Goal: Task Accomplishment & Management: Manage account settings

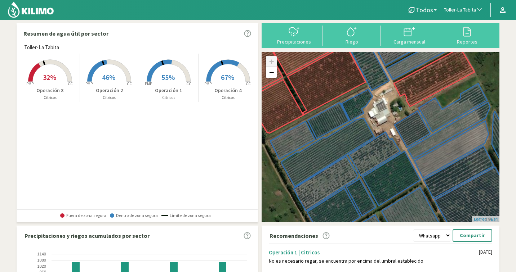
click at [471, 6] on button "Toller-La Tabita" at bounding box center [463, 10] width 46 height 16
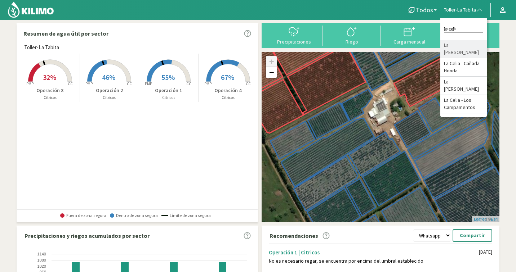
type input "la cel"
click at [472, 47] on li "La [PERSON_NAME]" at bounding box center [463, 49] width 46 height 18
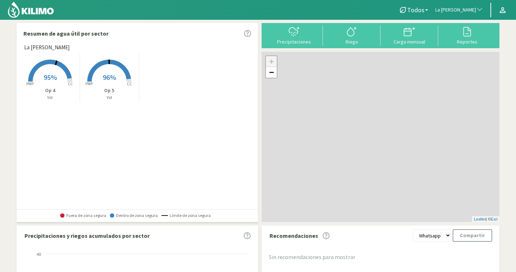
click at [119, 85] on rect at bounding box center [109, 83] width 58 height 58
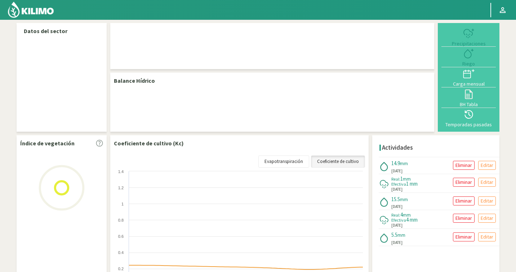
select select "145: Object"
select select "1: Object"
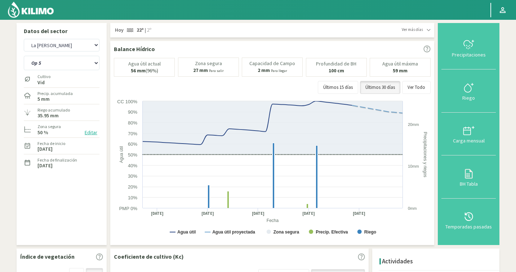
click at [91, 134] on button "Editar" at bounding box center [90, 133] width 17 height 8
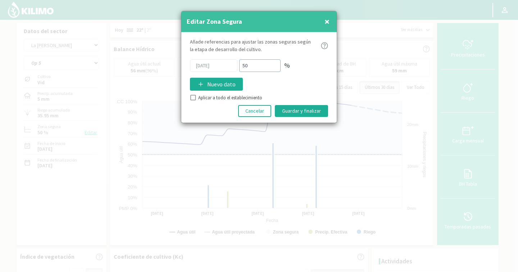
click at [225, 65] on div "[DATE] 50 %" at bounding box center [259, 65] width 138 height 13
type input "80"
click at [300, 109] on button "Guardar y finalizar" at bounding box center [301, 111] width 53 height 12
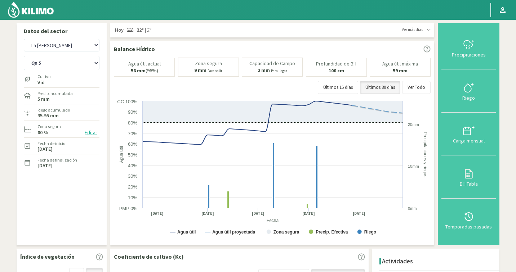
click at [92, 132] on button "Editar" at bounding box center [90, 133] width 17 height 8
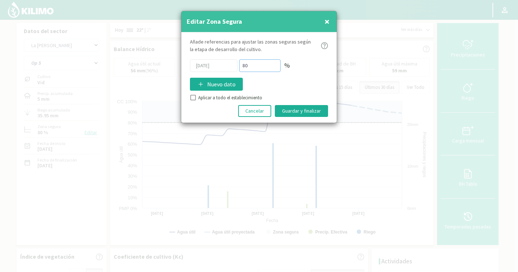
click at [229, 66] on div "[DATE] 80 %" at bounding box center [259, 65] width 138 height 13
type input "90"
click at [315, 114] on button "Guardar y finalizar" at bounding box center [301, 111] width 53 height 12
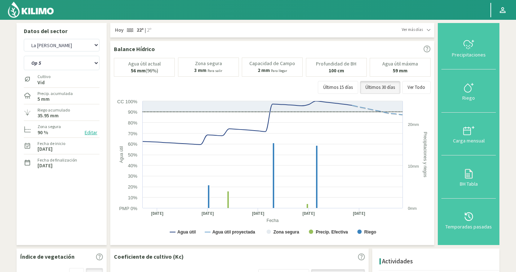
click at [91, 133] on button "Editar" at bounding box center [90, 133] width 17 height 8
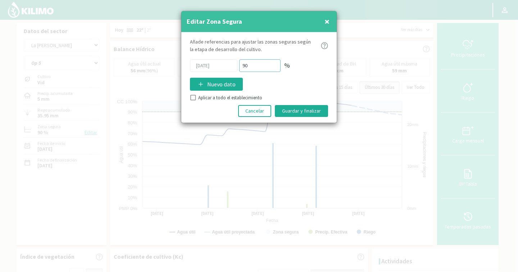
click at [233, 64] on div "[DATE] 90 %" at bounding box center [259, 65] width 138 height 13
type input "95"
click at [313, 107] on button "Guardar y finalizar" at bounding box center [301, 111] width 53 height 12
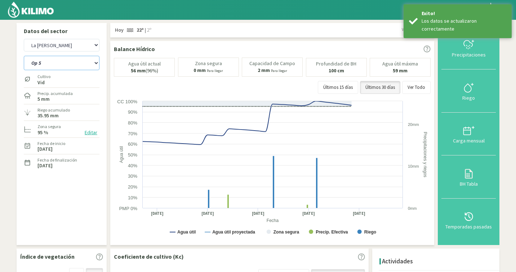
click at [49, 67] on select "Op 4 Op 5" at bounding box center [62, 63] width 76 height 14
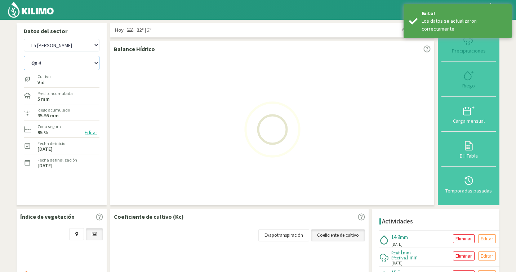
select select "1: Object"
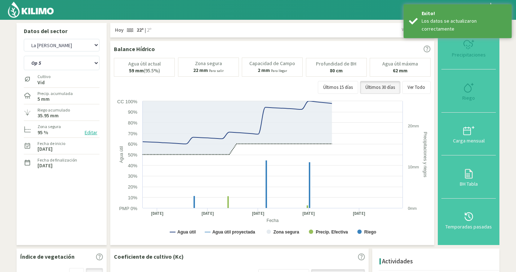
select select "430: Object"
select select "2: Object"
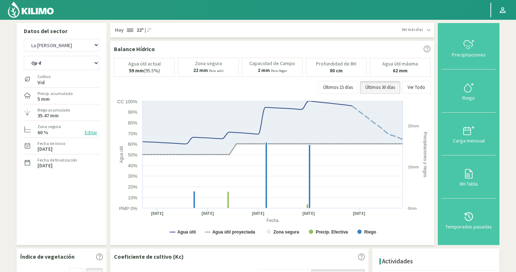
click at [93, 134] on button "Editar" at bounding box center [90, 133] width 17 height 8
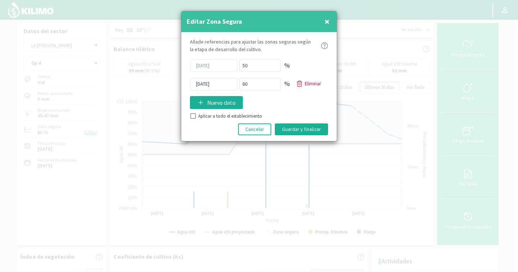
click at [193, 118] on input "Aplicar a todo el establecimiento" at bounding box center [192, 116] width 7 height 7
checkbox input "true"
click at [301, 81] on icon at bounding box center [299, 83] width 7 height 7
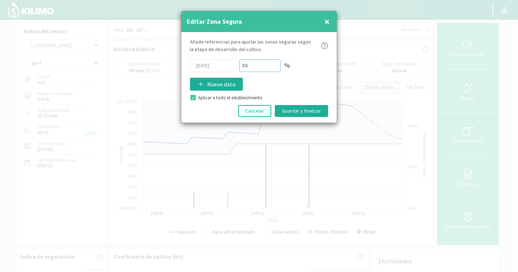
click at [211, 64] on div "[DATE] 50 %" at bounding box center [259, 65] width 138 height 13
type input "95"
click at [299, 111] on button "Guardar y finalizar" at bounding box center [301, 111] width 53 height 12
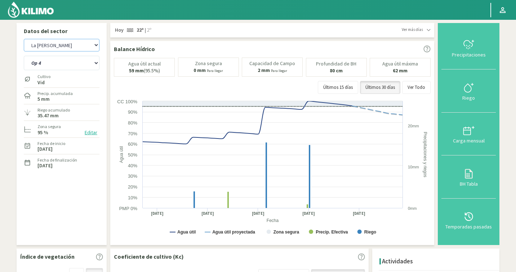
click at [55, 39] on select "Agr. Cardonal Agr. El [PERSON_NAME] [PERSON_NAME] [GEOGRAPHIC_DATA] - IC Agríco…" at bounding box center [62, 45] width 76 height 13
select select "716: Object"
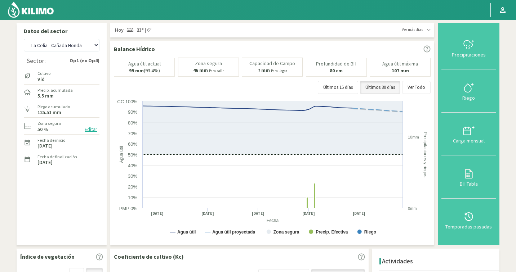
click at [92, 130] on button "Editar" at bounding box center [90, 129] width 17 height 8
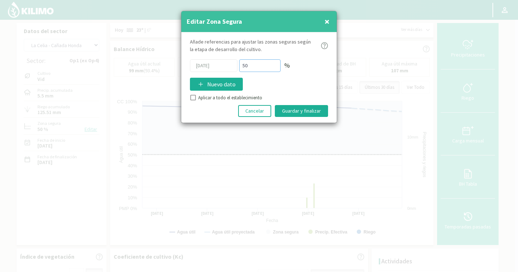
click at [231, 66] on div "[DATE] 50 %" at bounding box center [259, 65] width 138 height 13
type input "95"
click at [189, 94] on div "Añade referencias para ajustar las zonas seguras [PERSON_NAME] de desarrollo de…" at bounding box center [259, 77] width 156 height 90
click at [191, 96] on input "Aplicar a todo el establecimiento" at bounding box center [192, 98] width 7 height 7
checkbox input "true"
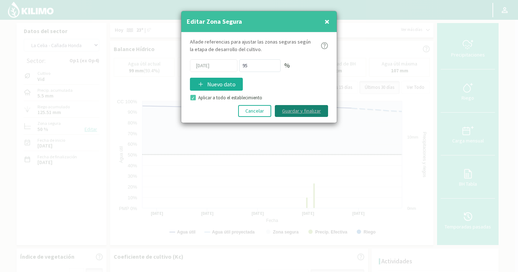
click at [288, 107] on button "Guardar y finalizar" at bounding box center [301, 111] width 53 height 12
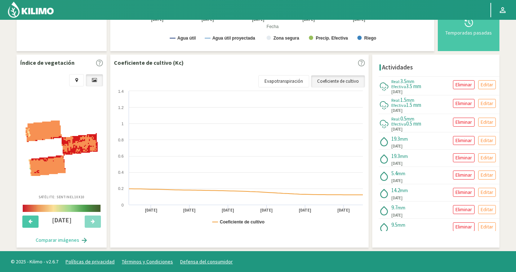
scroll to position [195, 0]
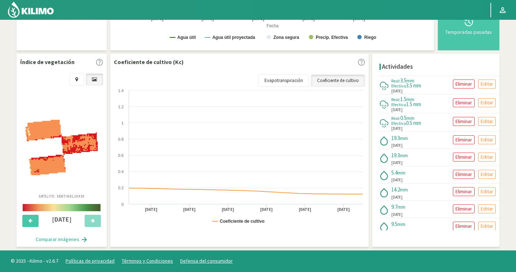
click at [80, 141] on img at bounding box center [62, 147] width 72 height 55
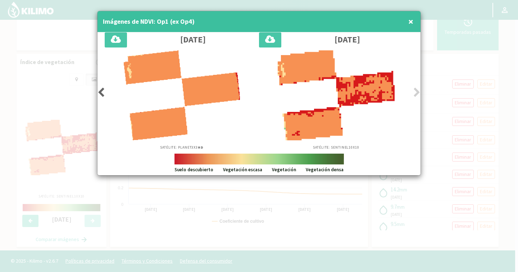
click at [104, 94] on icon at bounding box center [101, 92] width 7 height 10
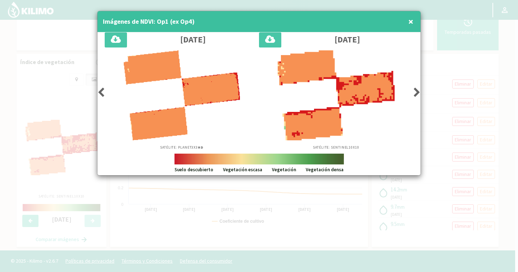
click at [104, 94] on icon at bounding box center [101, 92] width 7 height 10
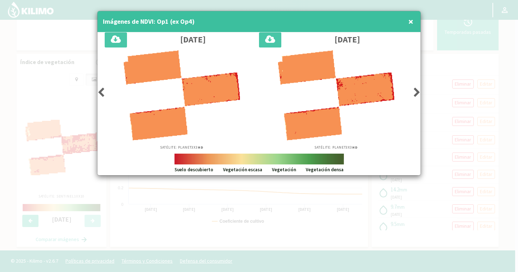
click at [104, 94] on icon at bounding box center [101, 92] width 7 height 10
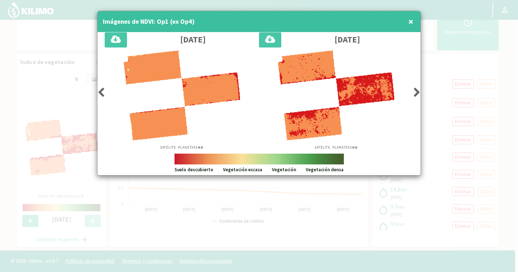
click at [409, 22] on button "×" at bounding box center [411, 21] width 9 height 14
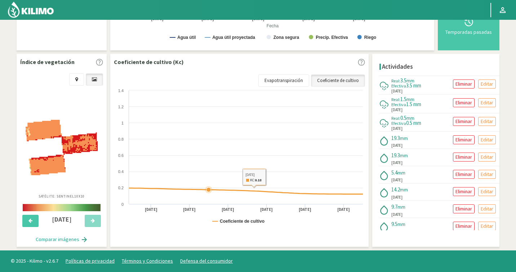
scroll to position [0, 0]
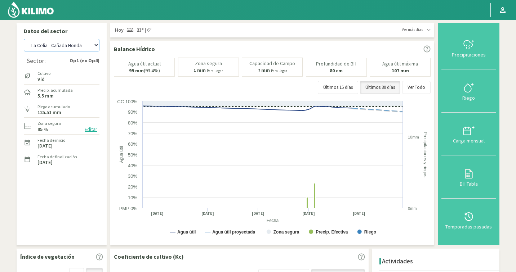
click at [46, 46] on select "Agr. Cardonal Agr. El [PERSON_NAME] [PERSON_NAME] [GEOGRAPHIC_DATA] - IC Agríco…" at bounding box center [62, 45] width 76 height 13
select select "1002: Object"
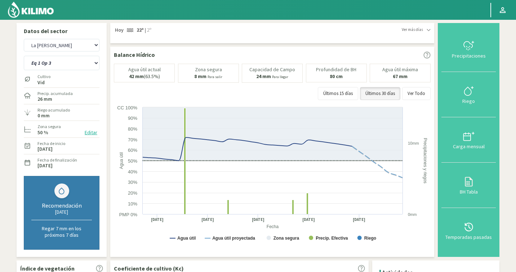
click at [88, 135] on button "Editar" at bounding box center [90, 133] width 17 height 8
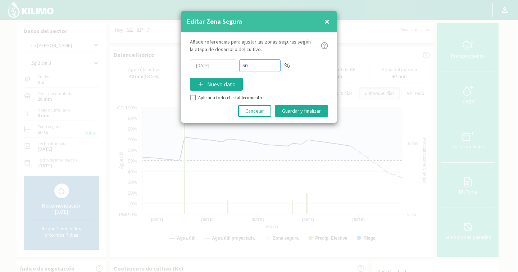
drag, startPoint x: 258, startPoint y: 61, endPoint x: 258, endPoint y: 68, distance: 6.8
click at [258, 69] on input "50" at bounding box center [259, 65] width 41 height 13
type input "95"
click at [195, 96] on input "Aplicar a todo el establecimiento" at bounding box center [192, 98] width 7 height 7
checkbox input "true"
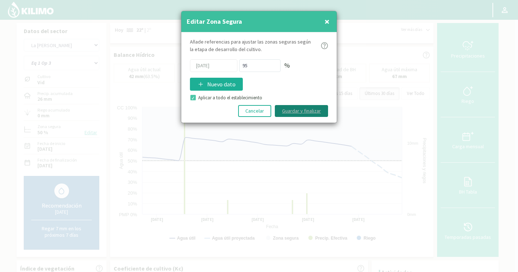
click at [303, 110] on button "Guardar y finalizar" at bounding box center [301, 111] width 53 height 12
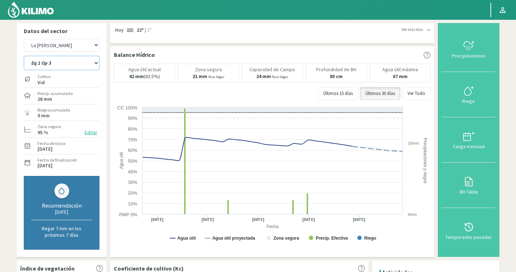
click at [77, 63] on select "Eq 1 Op 3 Eq 1 Op 4 Eq 2 Op 4 Eq 4 Op 1 Eq 4 Op 2 Eq 4 Op 3" at bounding box center [62, 63] width 76 height 14
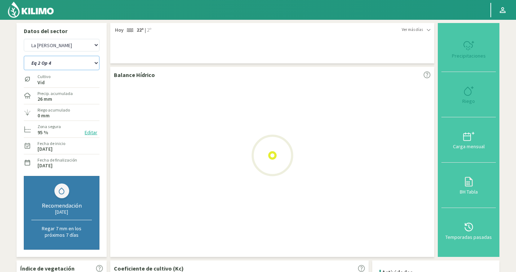
select select "0: Object"
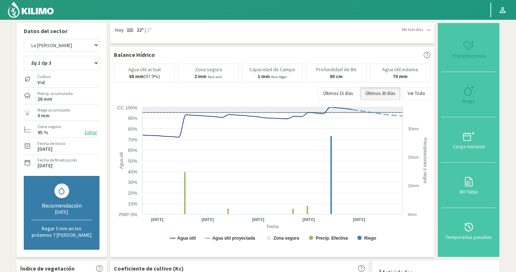
click at [95, 134] on button "Editar" at bounding box center [90, 133] width 17 height 8
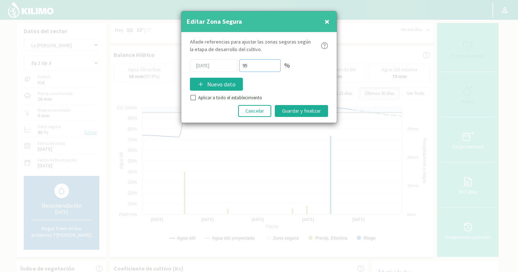
click at [228, 67] on div "[DATE] 95 %" at bounding box center [259, 65] width 138 height 13
select select "1287: Object"
select select "6: Object"
type input "8"
select select "8: Object"
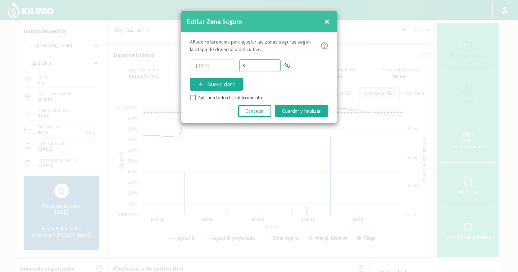
type input "80"
click at [195, 97] on input "Aplicar a todo el establecimiento" at bounding box center [192, 98] width 7 height 7
checkbox input "true"
click at [294, 111] on button "Guardar y finalizar" at bounding box center [301, 111] width 53 height 12
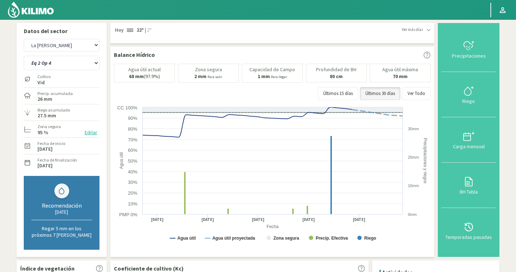
click at [94, 133] on button "Editar" at bounding box center [90, 133] width 17 height 8
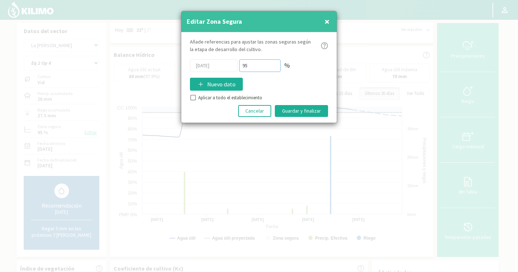
click at [235, 66] on div "[DATE] 95 %" at bounding box center [259, 65] width 138 height 13
type input "80"
click at [194, 96] on input "Aplicar a todo el establecimiento" at bounding box center [192, 98] width 7 height 7
checkbox input "true"
click at [292, 113] on button "Guardar y finalizar" at bounding box center [301, 111] width 53 height 12
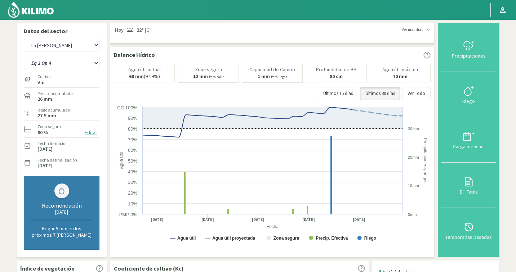
click at [89, 131] on button "Editar" at bounding box center [90, 133] width 17 height 8
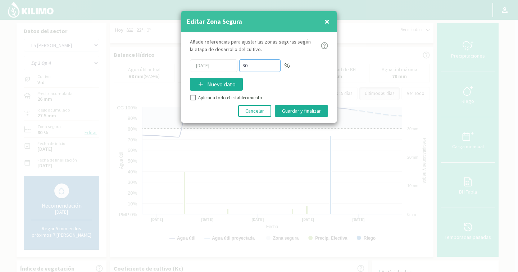
click at [234, 61] on div "[DATE] 80 %" at bounding box center [259, 65] width 138 height 13
type input "95"
click at [192, 96] on input "Aplicar a todo el establecimiento" at bounding box center [192, 98] width 7 height 7
checkbox input "true"
click at [279, 113] on button "Guardar y finalizar" at bounding box center [301, 111] width 53 height 12
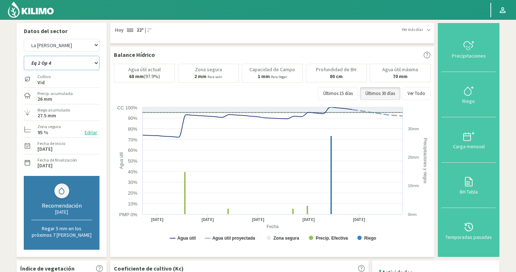
click at [46, 68] on select "Eq 1 Op 3 Eq 1 Op 4 Eq 2 Op 4 Eq 4 Op 1 Eq 4 Op 2 Eq 4 Op 3" at bounding box center [62, 63] width 76 height 14
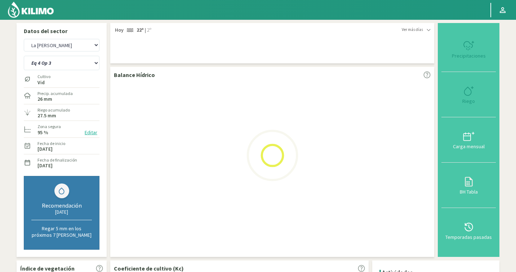
click at [92, 134] on button "Editar" at bounding box center [90, 133] width 17 height 8
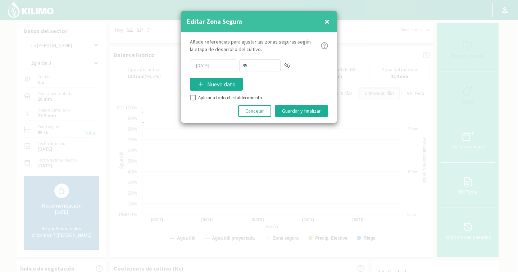
select select "8: Object"
click at [224, 67] on div "[DATE] 95 %" at bounding box center [259, 65] width 138 height 13
select select "1572: Object"
select select "17: Object"
type input "8"
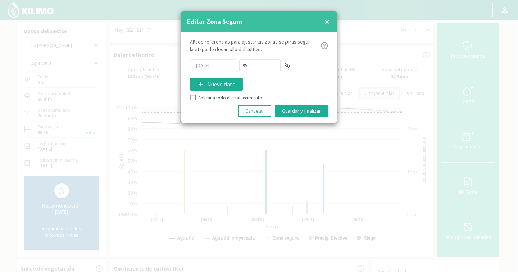
click at [326, 22] on span "×" at bounding box center [327, 21] width 5 height 12
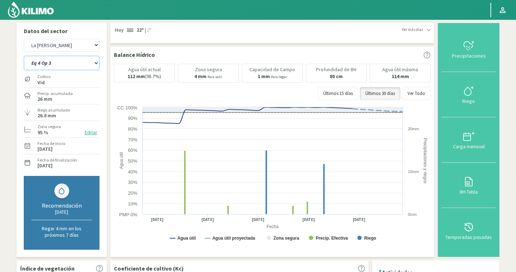
click at [57, 63] on select "Eq 1 Op 3 Eq 1 Op 4 Eq 2 Op 4 Eq 4 Op 1 Eq 4 Op 2 Eq 4 Op 3" at bounding box center [62, 63] width 76 height 14
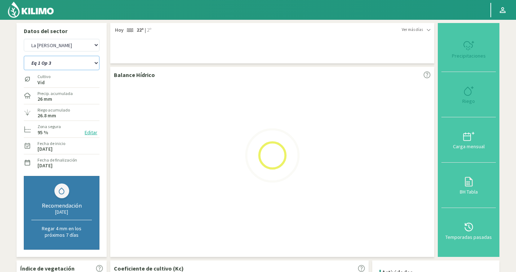
select select "17: Object"
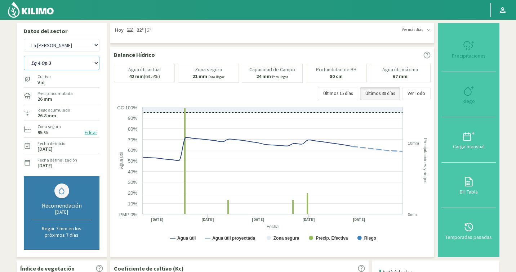
select select "1857: Object"
select select "18: Object"
click at [89, 132] on button "Editar" at bounding box center [90, 133] width 17 height 8
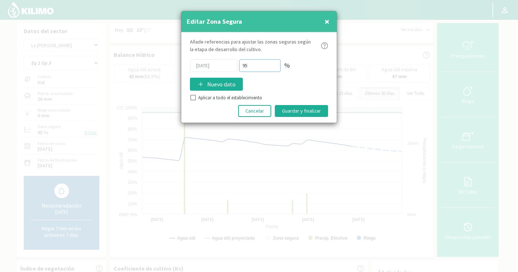
click at [234, 64] on div "[DATE] 95 %" at bounding box center [259, 65] width 138 height 13
type input "80"
click at [298, 108] on button "Guardar y finalizar" at bounding box center [301, 111] width 53 height 12
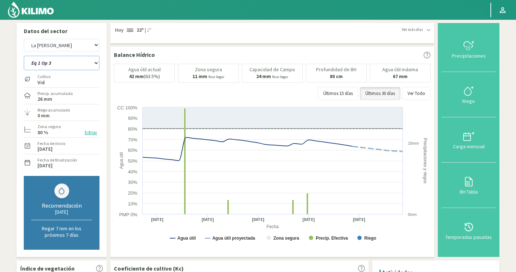
click at [87, 66] on select "Eq 1 Op 3 Eq 1 Op 4 Eq 2 Op 4 Eq 4 Op 1 Eq 4 Op 2 Eq 4 Op 3" at bounding box center [62, 63] width 76 height 14
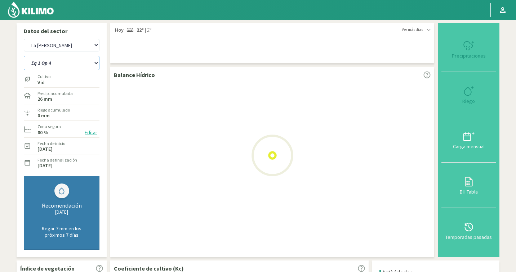
select select "18: Object"
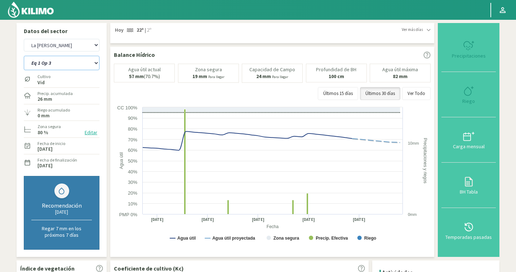
select select "2142: Object"
select select "25: Object"
click at [91, 134] on button "Editar" at bounding box center [90, 133] width 17 height 8
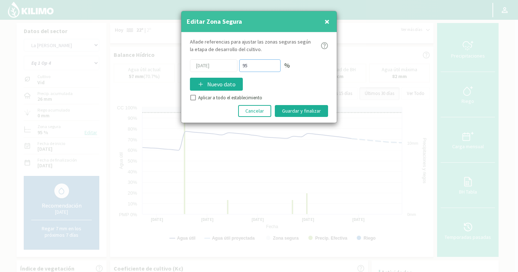
click at [221, 66] on div "[DATE] 95 %" at bounding box center [259, 65] width 138 height 13
type input "80"
click at [303, 110] on button "Guardar y finalizar" at bounding box center [301, 111] width 53 height 12
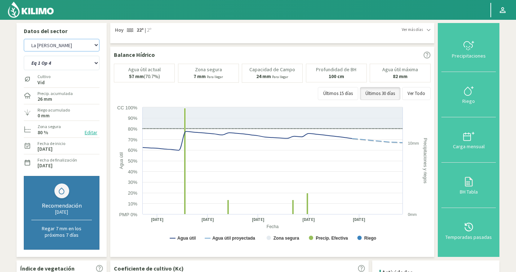
click at [59, 46] on select "Agr. Cardonal Agr. El [PERSON_NAME] [PERSON_NAME] [GEOGRAPHIC_DATA] - IC Agríco…" at bounding box center [62, 45] width 76 height 13
select select "2428: Object"
select select "30: Object"
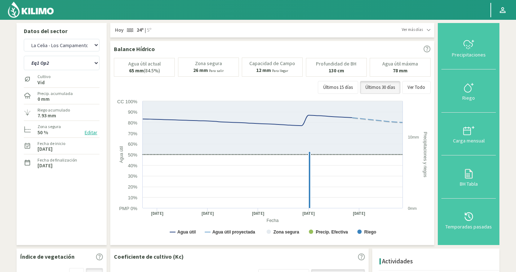
click at [89, 132] on button "Editar" at bounding box center [90, 133] width 17 height 8
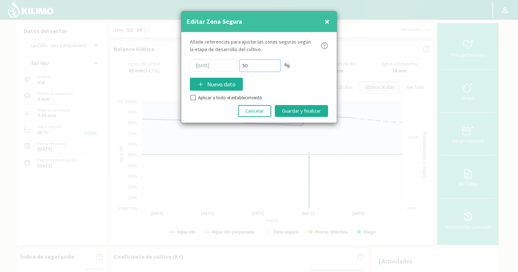
drag, startPoint x: 247, startPoint y: 64, endPoint x: 240, endPoint y: 64, distance: 6.5
click at [240, 64] on input "50" at bounding box center [259, 65] width 41 height 13
type input "95"
click at [193, 98] on input "Aplicar a todo el establecimiento" at bounding box center [192, 98] width 7 height 7
checkbox input "true"
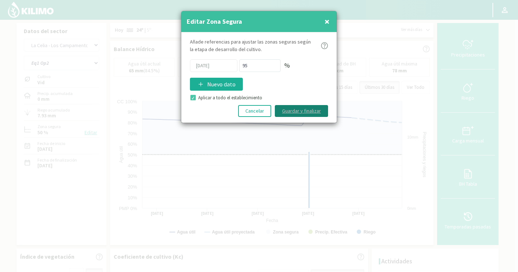
click at [291, 111] on button "Guardar y finalizar" at bounding box center [301, 111] width 53 height 12
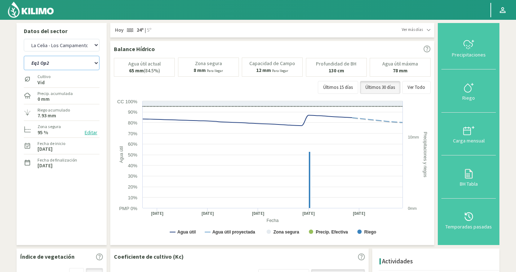
click at [83, 64] on select "Eq1 Op2 Eq2 Op1" at bounding box center [62, 63] width 76 height 14
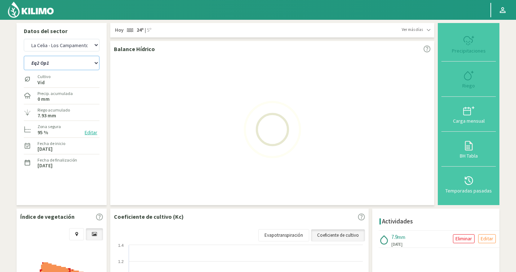
select select "30: Object"
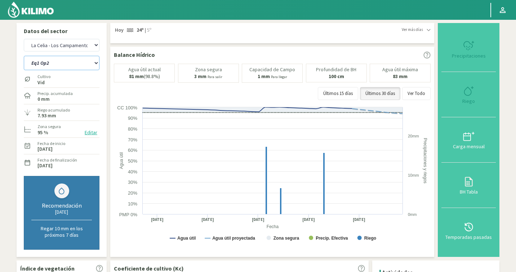
select select "2713: Object"
click at [73, 71] on div "Eq1 Op2 Eq2 Op1" at bounding box center [62, 62] width 76 height 18
click at [71, 67] on select "Eq1 Op2 Eq2 Op1" at bounding box center [62, 63] width 76 height 14
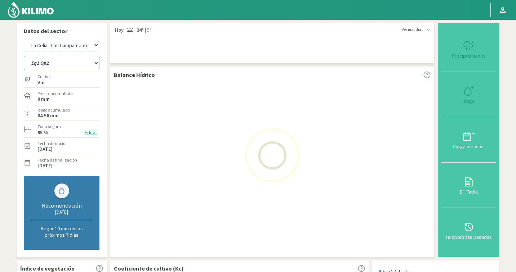
select select "33: Object"
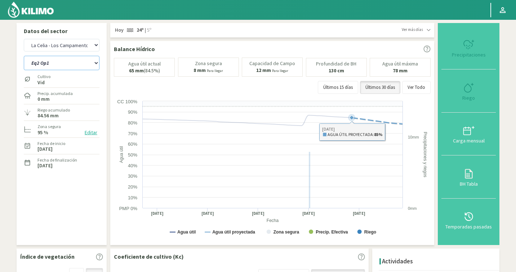
select select "2998: Object"
select select "34: Object"
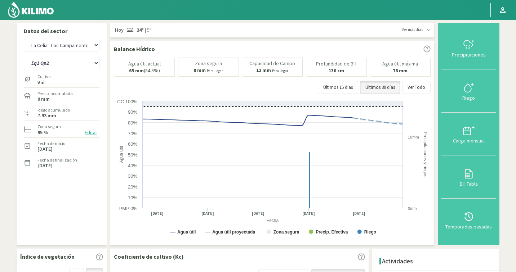
click at [91, 134] on button "Editar" at bounding box center [90, 133] width 17 height 8
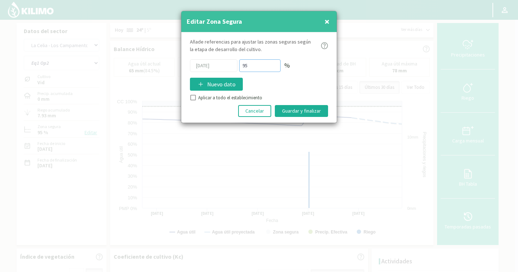
click at [221, 61] on div "[DATE] 95 %" at bounding box center [259, 65] width 138 height 13
type input "85"
click at [297, 109] on button "Guardar y finalizar" at bounding box center [301, 111] width 53 height 12
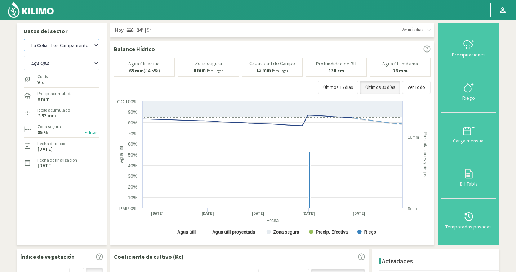
click at [67, 46] on select "Agr. Cardonal Agr. El [PERSON_NAME] [PERSON_NAME] [GEOGRAPHIC_DATA] - IC Agríco…" at bounding box center [62, 45] width 76 height 13
click at [34, 45] on select "Agr. Cardonal Agr. El [PERSON_NAME] [PERSON_NAME] [GEOGRAPHIC_DATA] - IC Agríco…" at bounding box center [62, 45] width 76 height 13
click at [68, 45] on select "Agr. Cardonal Agr. El [PERSON_NAME] [PERSON_NAME] [GEOGRAPHIC_DATA] - IC Agríco…" at bounding box center [62, 45] width 76 height 13
click at [68, 46] on select "Agr. Cardonal Agr. El [PERSON_NAME] [PERSON_NAME] [GEOGRAPHIC_DATA] - IC Agríco…" at bounding box center [62, 45] width 76 height 13
select select "3238: Object"
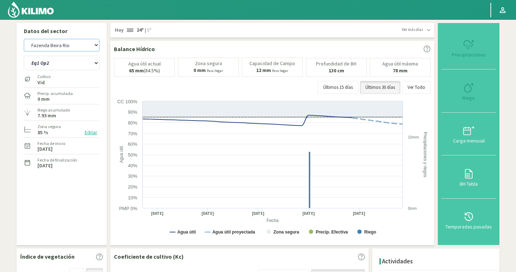
select select "36: Object"
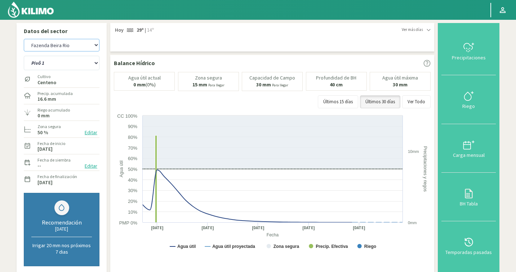
click at [65, 42] on select "Agr. Cardonal Agr. El [PERSON_NAME] [PERSON_NAME] [GEOGRAPHIC_DATA] - IC Agríco…" at bounding box center [62, 45] width 76 height 13
select select "3425: Object"
select select "40: Object"
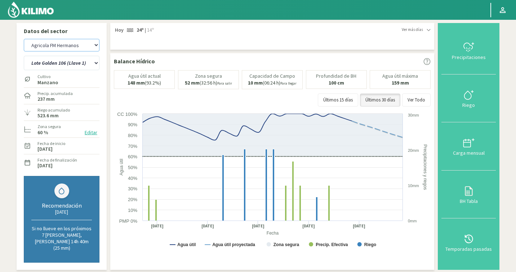
click at [58, 40] on select "Agr. Cardonal Agr. El [PERSON_NAME] [PERSON_NAME] [GEOGRAPHIC_DATA] - IC Agríco…" at bounding box center [62, 45] width 76 height 13
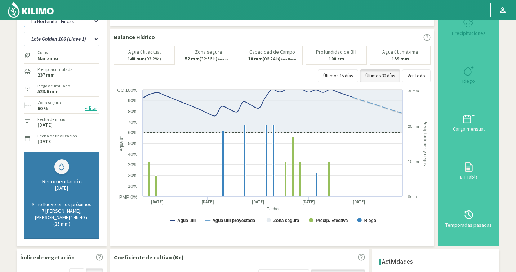
scroll to position [32, 0]
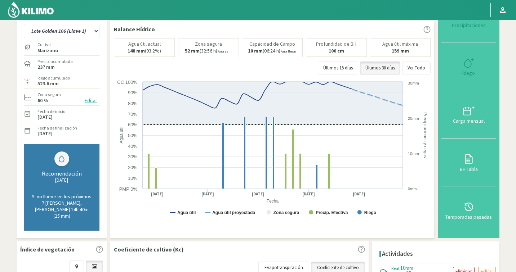
select select "3876: Object"
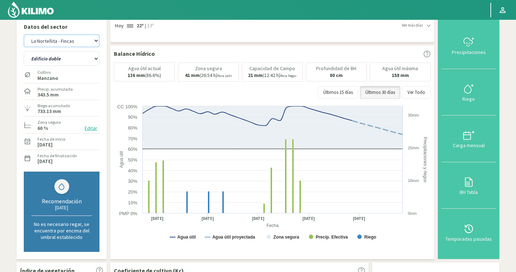
scroll to position [0, 0]
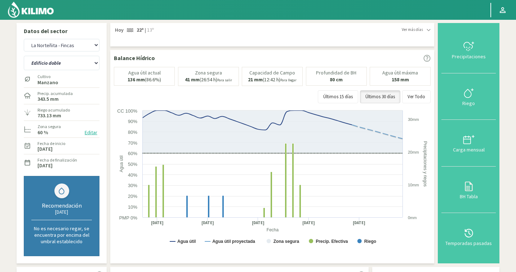
click at [66, 72] on div "Cultivo [PERSON_NAME]" at bounding box center [62, 78] width 76 height 15
click at [67, 70] on div "Edificio doble Edificio sencillo [PERSON_NAME]" at bounding box center [62, 62] width 76 height 18
click at [68, 66] on select "Edificio doble Edificio sencillo [PERSON_NAME]" at bounding box center [62, 63] width 76 height 14
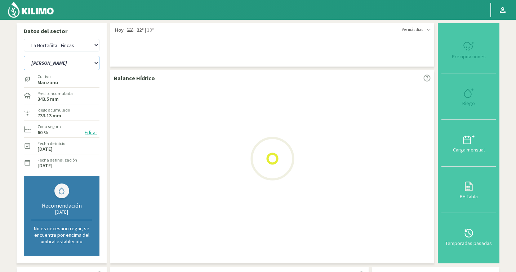
select select "46: Object"
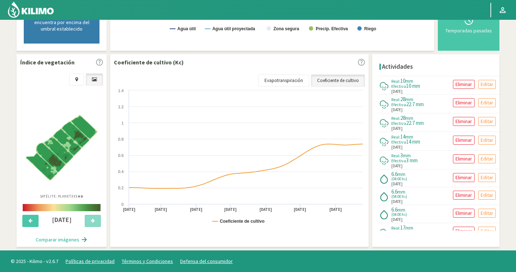
select select "4161: Object"
select select "52: Object"
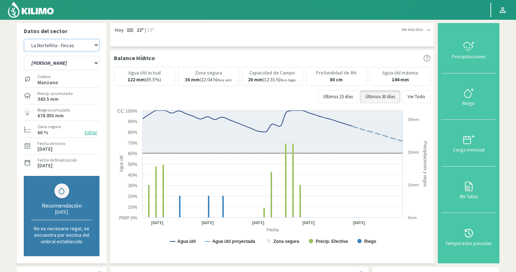
click at [57, 48] on select "Agr. Cardonal Agr. El [PERSON_NAME] [PERSON_NAME] [GEOGRAPHIC_DATA] - IC Agríco…" at bounding box center [62, 45] width 76 height 13
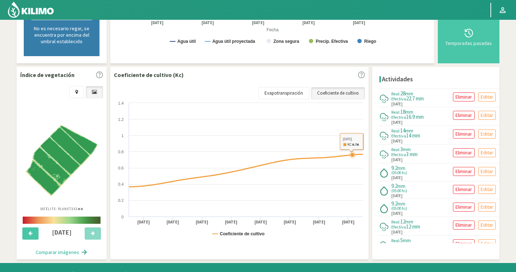
select select "4447: Object"
select select "54: Object"
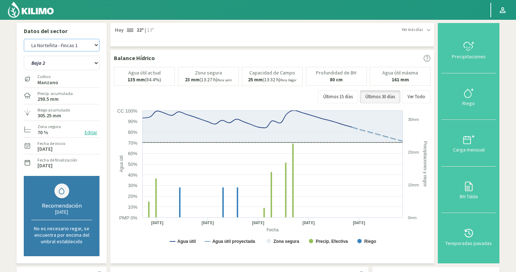
click at [65, 47] on select "Agr. Cardonal Agr. El [PERSON_NAME] [PERSON_NAME] [GEOGRAPHIC_DATA] - IC Agríco…" at bounding box center [62, 45] width 76 height 13
click at [65, 45] on select "Agr. Cardonal Agr. El [PERSON_NAME] [PERSON_NAME] [GEOGRAPHIC_DATA] - IC Agríco…" at bounding box center [62, 45] width 76 height 13
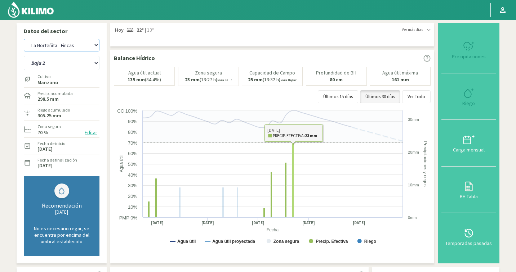
select select "4731: Object"
select select "59: Object"
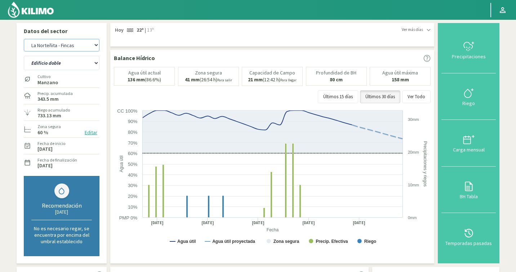
click at [44, 50] on select "Agr. Cardonal Agr. El [PERSON_NAME] [PERSON_NAME] [GEOGRAPHIC_DATA] - IC Agríco…" at bounding box center [62, 45] width 76 height 13
select select "4952: Object"
select select "63: Object"
